Goal: Check status

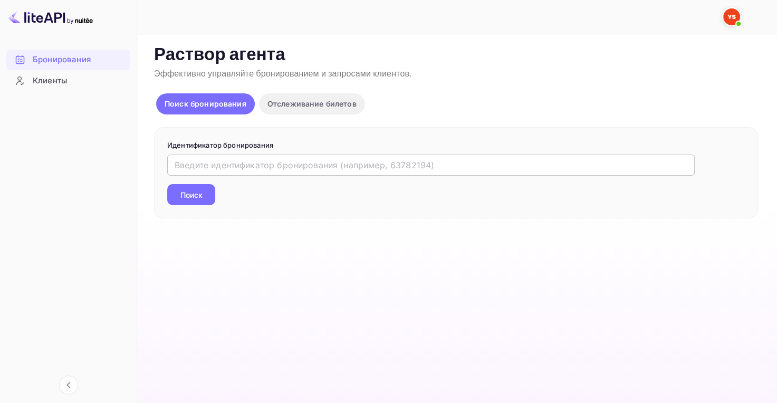
click at [329, 166] on input "text" at bounding box center [431, 165] width 528 height 21
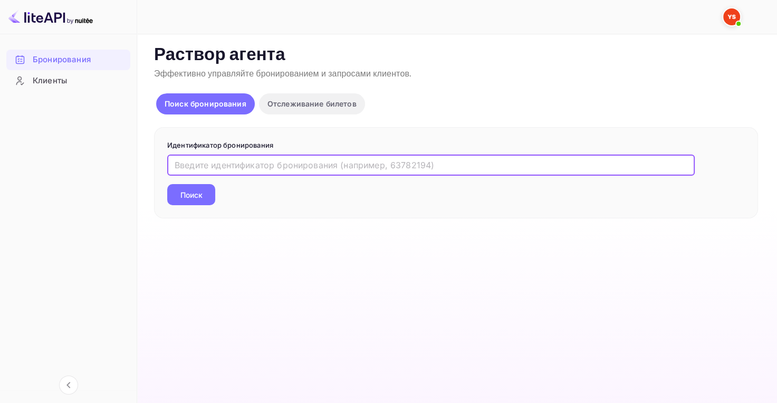
paste input "9635065"
type input "9635065"
click at [184, 195] on ya-tr-span "Поиск" at bounding box center [192, 194] width 22 height 11
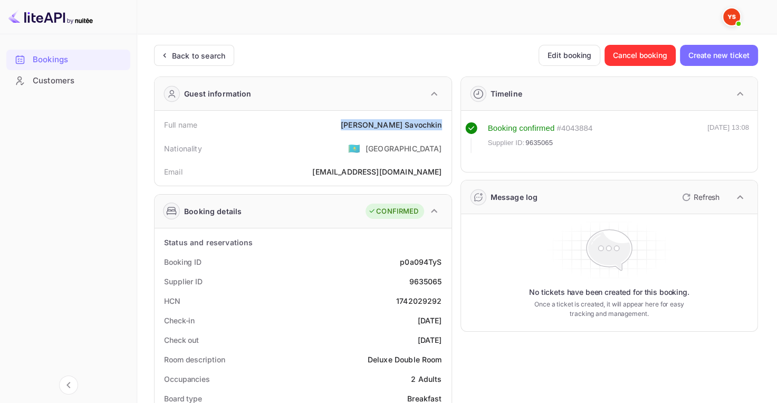
drag, startPoint x: 377, startPoint y: 122, endPoint x: 444, endPoint y: 129, distance: 67.9
click at [444, 129] on div "Full name [PERSON_NAME]" at bounding box center [303, 125] width 289 height 20
copy div "[PERSON_NAME]"
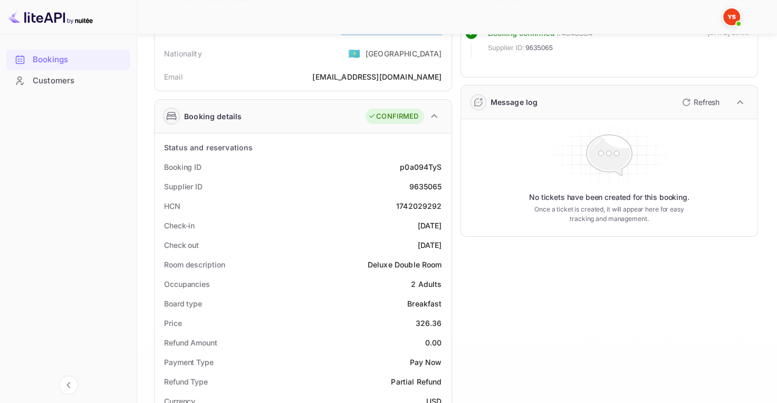
scroll to position [96, 0]
drag, startPoint x: 414, startPoint y: 322, endPoint x: 448, endPoint y: 325, distance: 33.4
copy div "326.36"
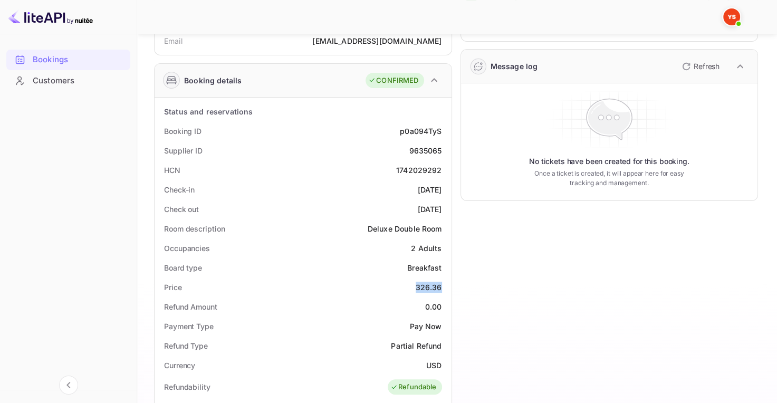
scroll to position [134, 0]
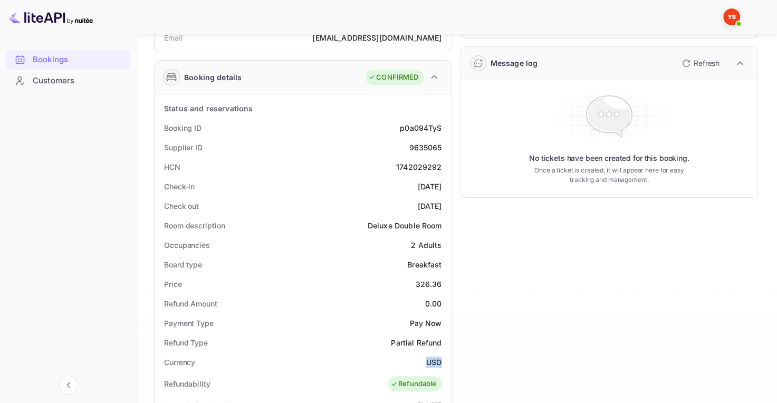
drag, startPoint x: 421, startPoint y: 356, endPoint x: 440, endPoint y: 363, distance: 20.2
click at [440, 363] on div "Currency USD" at bounding box center [303, 363] width 289 height 20
copy ya-tr-span "USD"
